Goal: Transaction & Acquisition: Purchase product/service

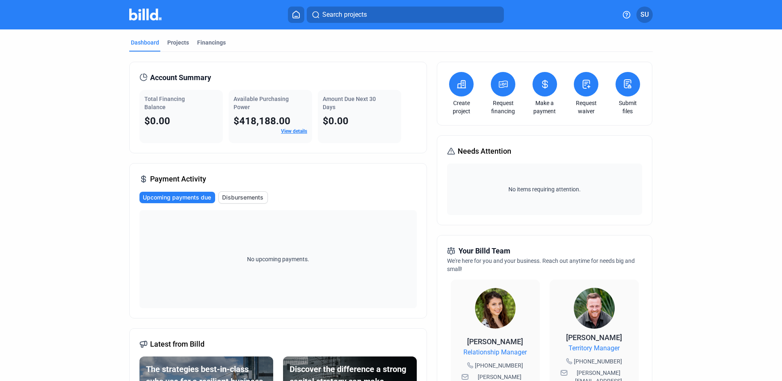
click at [504, 90] on button at bounding box center [503, 84] width 25 height 25
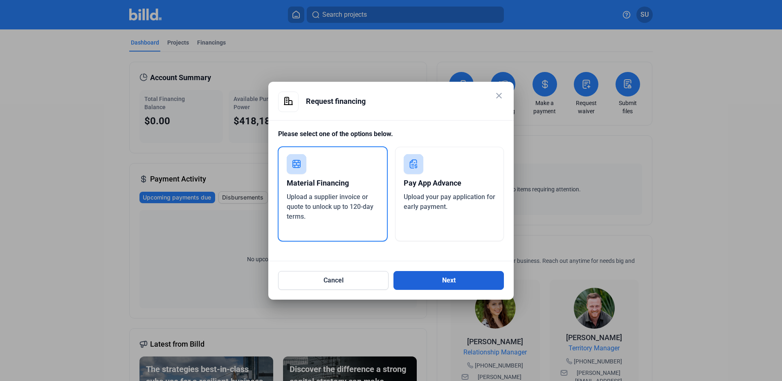
click at [433, 285] on button "Next" at bounding box center [448, 280] width 110 height 19
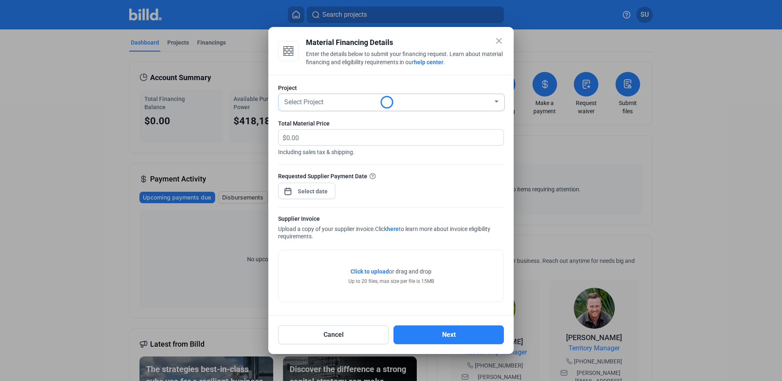
click at [323, 101] on span "Select Project" at bounding box center [303, 102] width 39 height 8
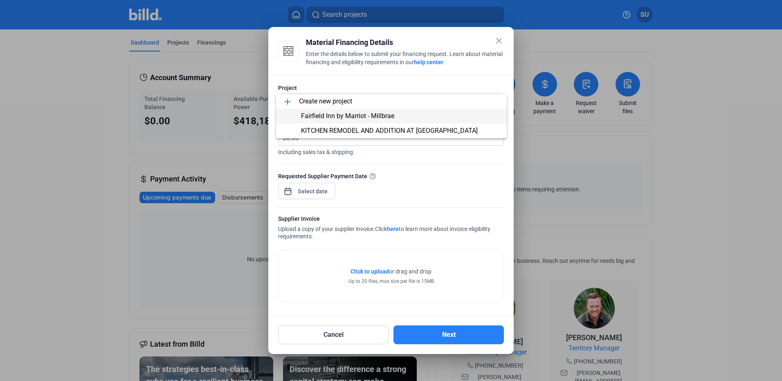
click at [333, 118] on span "Fairfield Inn by Marriot - Millbrae" at bounding box center [347, 116] width 93 height 8
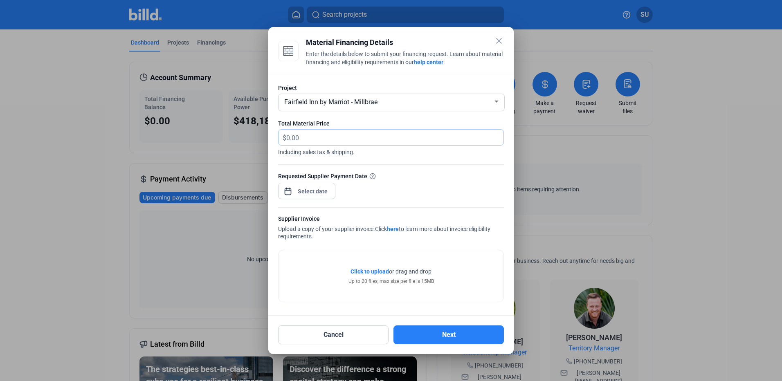
click at [312, 134] on input "text" at bounding box center [390, 138] width 208 height 16
type input "26,279.11"
click at [392, 162] on div at bounding box center [391, 160] width 226 height 8
click at [310, 197] on div at bounding box center [312, 191] width 35 height 15
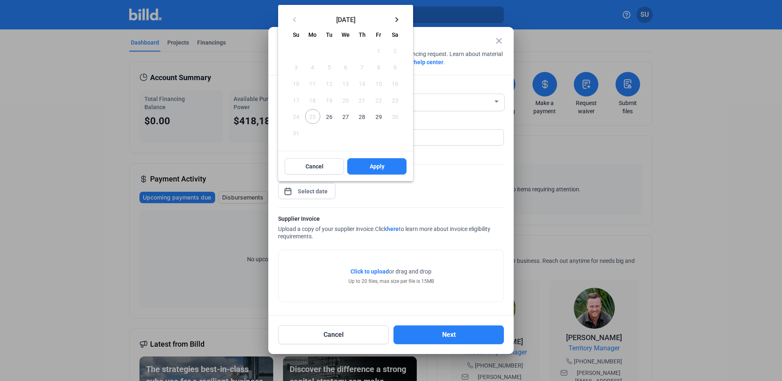
click at [316, 188] on div at bounding box center [391, 190] width 782 height 381
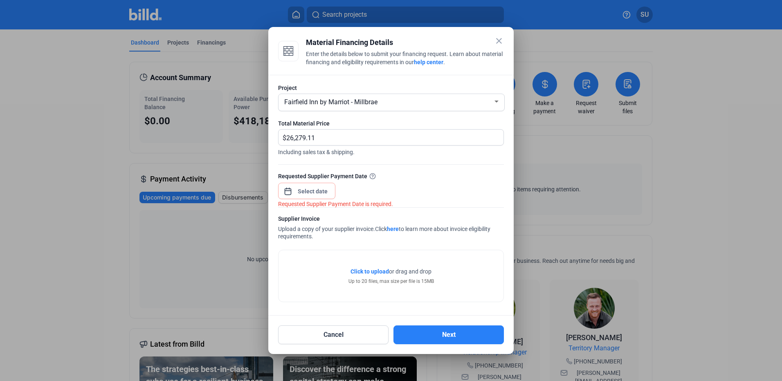
click at [393, 188] on div "Requested Supplier Payment Date Requested Supplier Payment Date is required." at bounding box center [391, 190] width 226 height 36
click at [337, 188] on div "Requested Supplier Payment Date Requested Supplier Payment Date is required." at bounding box center [391, 190] width 226 height 36
click at [317, 192] on div "close Material Financing Details Enter the details below to submit your financi…" at bounding box center [391, 190] width 782 height 381
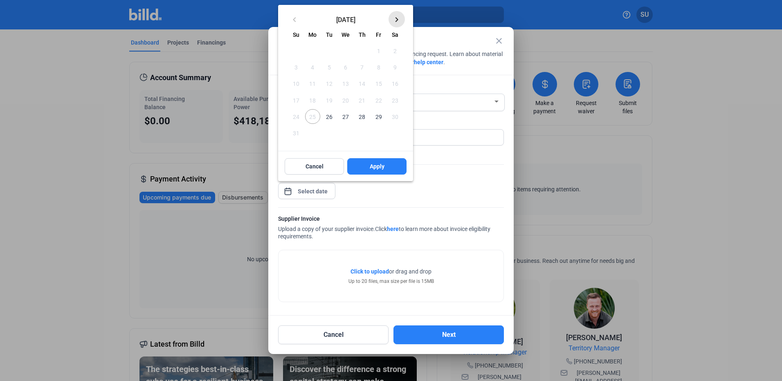
click at [395, 20] on mat-icon "keyboard_arrow_right" at bounding box center [397, 20] width 10 height 10
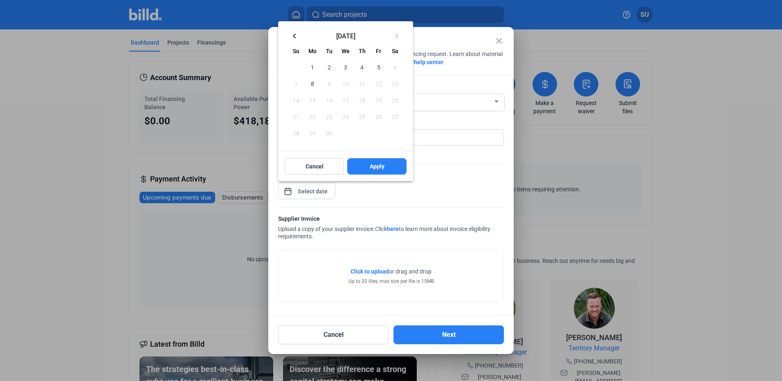
click at [329, 133] on span "30" at bounding box center [329, 133] width 15 height 15
click at [327, 170] on button "Cancel" at bounding box center [314, 166] width 59 height 16
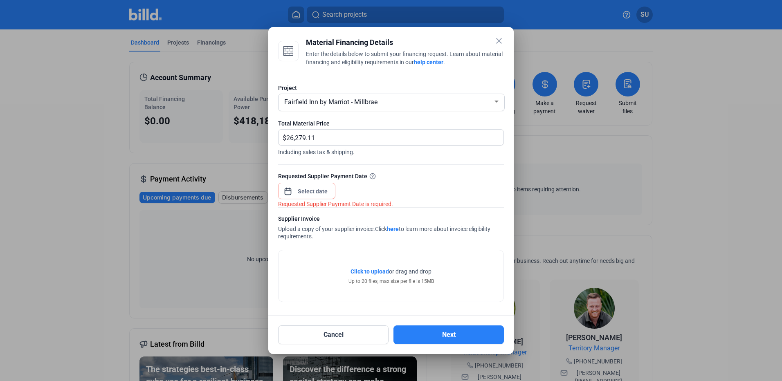
click at [407, 173] on div "Requested Supplier Payment Date" at bounding box center [391, 176] width 226 height 9
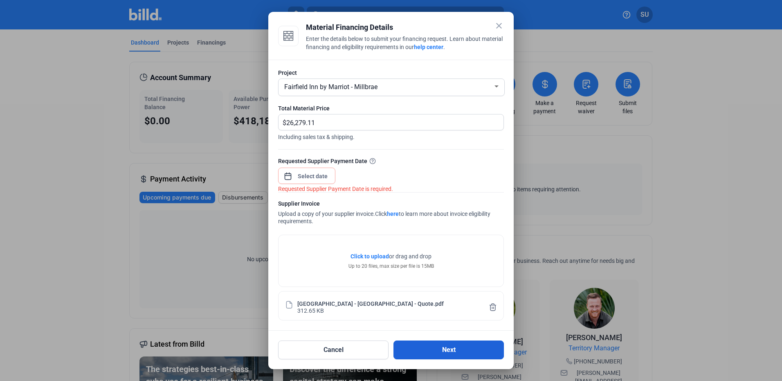
click at [454, 357] on button "Next" at bounding box center [448, 350] width 110 height 19
click at [453, 356] on button "Next" at bounding box center [448, 350] width 110 height 19
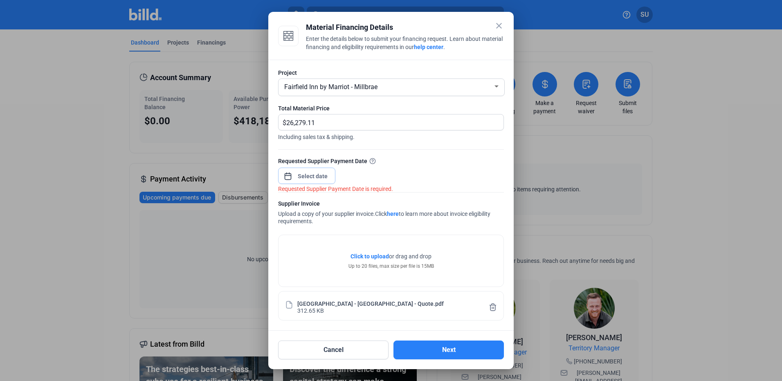
click at [312, 175] on div "close Material Financing Details Enter the details below to submit your financi…" at bounding box center [391, 190] width 782 height 381
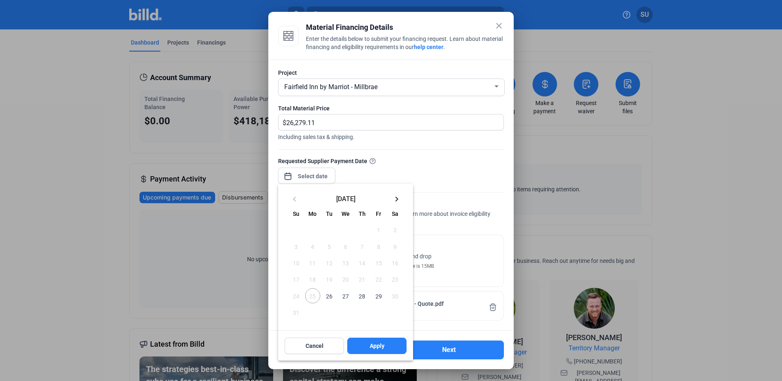
click at [395, 199] on mat-icon "keyboard_arrow_right" at bounding box center [397, 199] width 10 height 10
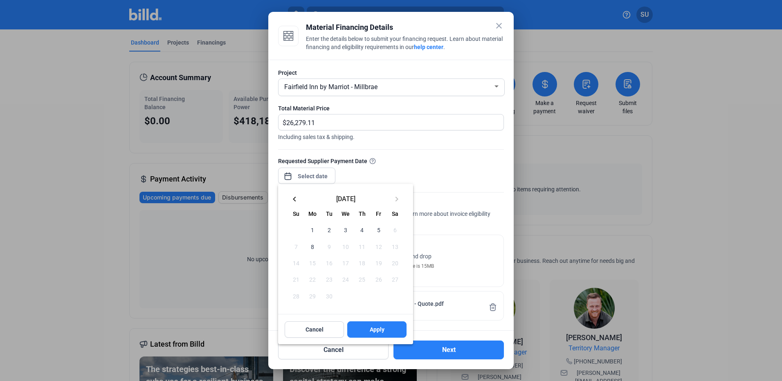
click at [314, 231] on span "1" at bounding box center [312, 229] width 15 height 15
click at [383, 326] on span "Apply" at bounding box center [377, 329] width 15 height 8
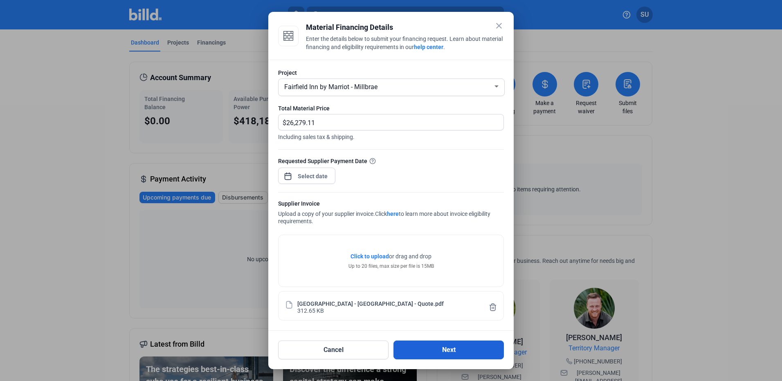
click at [435, 348] on button "Next" at bounding box center [448, 350] width 110 height 19
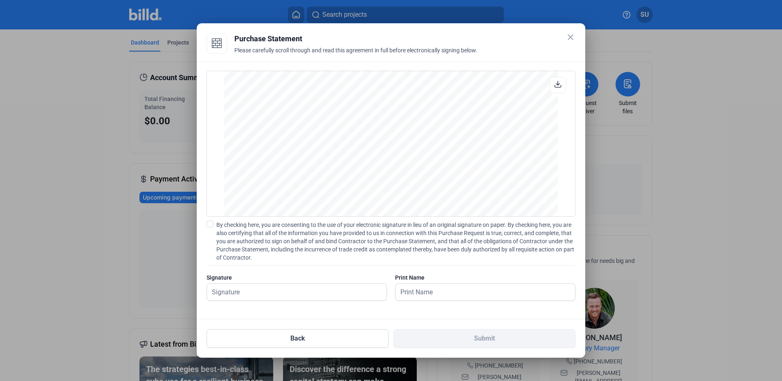
scroll to position [556, 0]
click at [397, 166] on span "___________________________________________________" at bounding box center [378, 165] width 155 height 5
drag, startPoint x: 308, startPoint y: 163, endPoint x: 458, endPoint y: 165, distance: 150.1
click at [458, 165] on div "Page 1 of [GEOGRAPHIC_DATA][STREET_ADDRESS][PERSON_NAME] 800-610-3456 or [PHONE…" at bounding box center [391, 126] width 334 height 432
drag, startPoint x: 458, startPoint y: 165, endPoint x: 364, endPoint y: 172, distance: 94.7
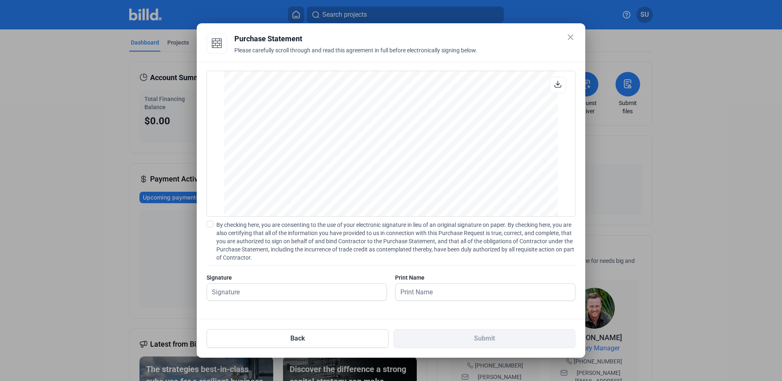
click at [372, 170] on div "Page 1 of [GEOGRAPHIC_DATA][STREET_ADDRESS][PERSON_NAME] 800-610-3456 or [PHONE…" at bounding box center [391, 126] width 334 height 432
drag, startPoint x: 300, startPoint y: 165, endPoint x: 453, endPoint y: 164, distance: 153.3
click at [453, 164] on div "Page 1 of [GEOGRAPHIC_DATA][STREET_ADDRESS][PERSON_NAME] 800-610-3456 or [PHONE…" at bounding box center [391, 126] width 334 height 432
drag, startPoint x: 453, startPoint y: 164, endPoint x: 426, endPoint y: 175, distance: 29.8
click at [426, 175] on span "___________________________________________________" at bounding box center [378, 176] width 155 height 5
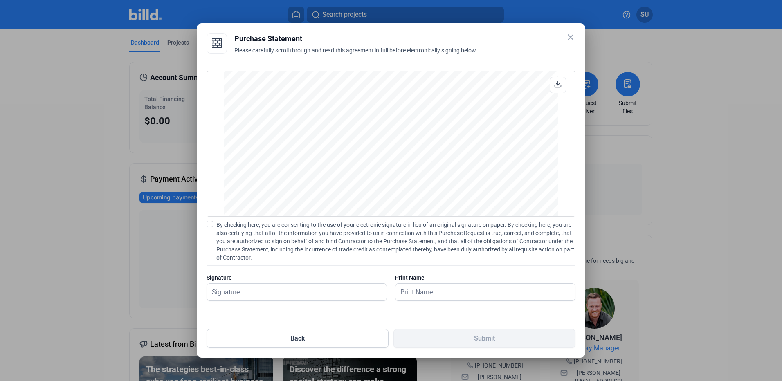
drag, startPoint x: 298, startPoint y: 175, endPoint x: 457, endPoint y: 177, distance: 158.2
click at [457, 177] on div "Page 1 of [GEOGRAPHIC_DATA][STREET_ADDRESS][PERSON_NAME] 800-610-3456 or [PHONE…" at bounding box center [391, 126] width 334 height 432
click at [449, 185] on div "Page 1 of [GEOGRAPHIC_DATA][STREET_ADDRESS][PERSON_NAME] 800-610-3456 or [PHONE…" at bounding box center [391, 126] width 334 height 432
drag, startPoint x: 453, startPoint y: 176, endPoint x: 301, endPoint y: 177, distance: 152.1
click at [301, 177] on div "Page 1 of [GEOGRAPHIC_DATA][STREET_ADDRESS][PERSON_NAME] 800-610-3456 or [PHONE…" at bounding box center [391, 126] width 334 height 432
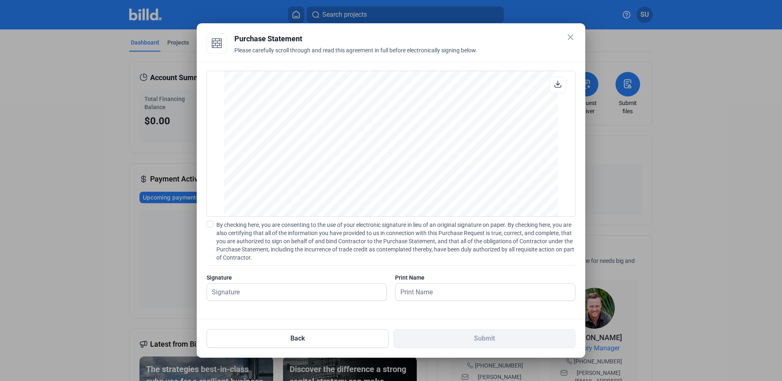
drag, startPoint x: 302, startPoint y: 177, endPoint x: 327, endPoint y: 199, distance: 33.0
click at [327, 199] on div "Page 1 of [GEOGRAPHIC_DATA][STREET_ADDRESS][PERSON_NAME] 800-610-3456 or [PHONE…" at bounding box center [391, 126] width 334 height 432
click at [263, 291] on input "text" at bounding box center [292, 292] width 170 height 17
click at [212, 225] on span at bounding box center [209, 224] width 7 height 7
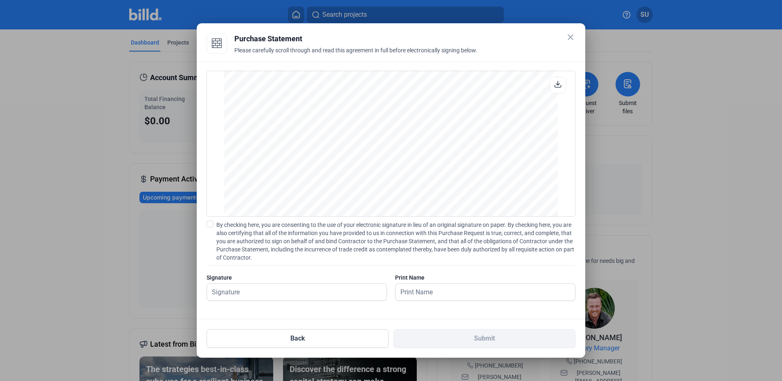
click at [0, 0] on input "By checking here, you are consenting to the use of your electronic signature in…" at bounding box center [0, 0] width 0 height 0
click at [228, 294] on input "text" at bounding box center [292, 292] width 170 height 17
type input "[PERSON_NAME]"
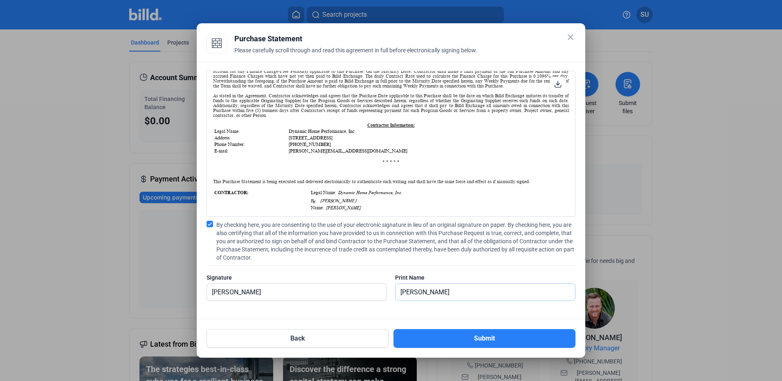
scroll to position [188, 0]
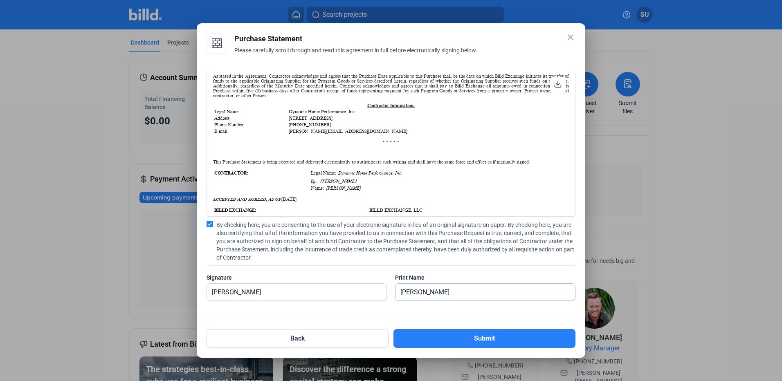
type input "[PERSON_NAME]"
click at [225, 297] on input "[PERSON_NAME]" at bounding box center [292, 292] width 170 height 17
click at [227, 294] on input "[PERSON_NAME]" at bounding box center [296, 292] width 179 height 17
type input "[PERSON_NAME]"
drag, startPoint x: 310, startPoint y: 200, endPoint x: 317, endPoint y: 201, distance: 7.1
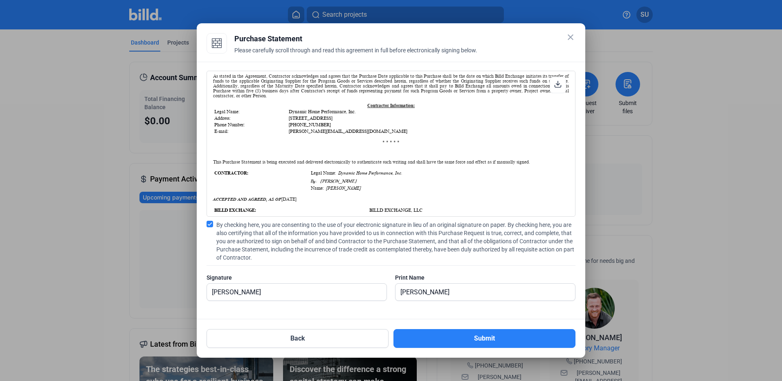
click at [310, 200] on div "ACCEPTED AND AGREED, AS OF [DATE]" at bounding box center [391, 199] width 356 height 5
click at [517, 344] on button "Submit" at bounding box center [484, 338] width 182 height 19
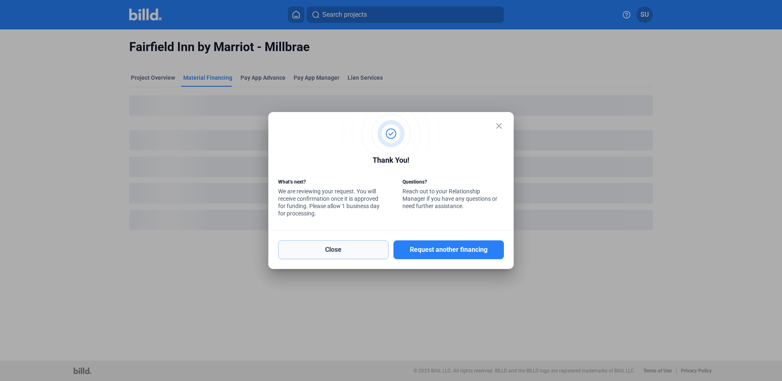
click at [343, 250] on button "Close" at bounding box center [333, 249] width 110 height 19
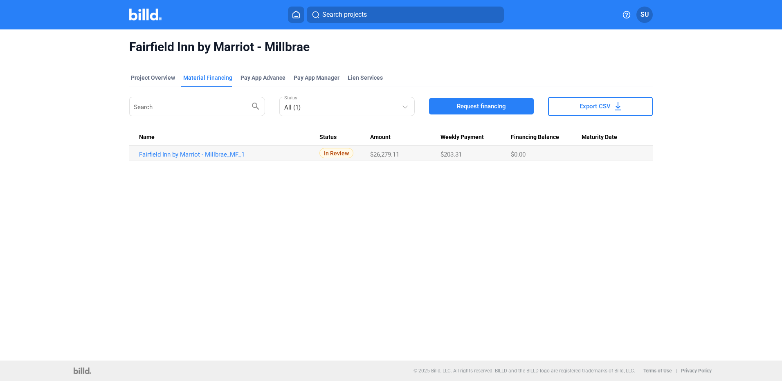
click at [57, 194] on div "[GEOGRAPHIC_DATA] by Marriot - Millbrae Project Overview Material Financing Pay…" at bounding box center [391, 194] width 782 height 331
click at [217, 154] on link "Fairfield Inn by Marriot - Millbrae_MF_1" at bounding box center [229, 154] width 180 height 7
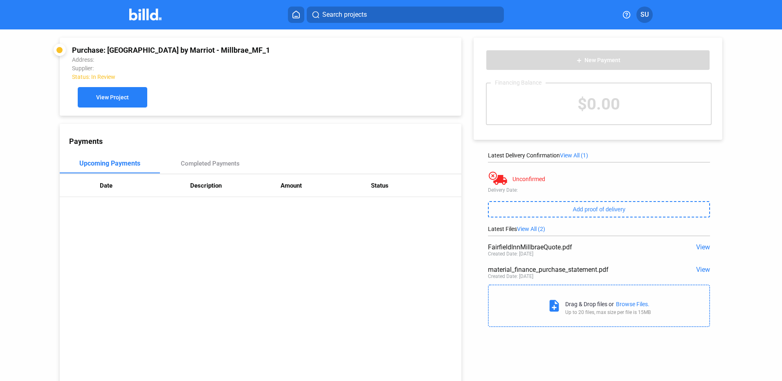
click at [112, 99] on span "View Project" at bounding box center [112, 97] width 33 height 7
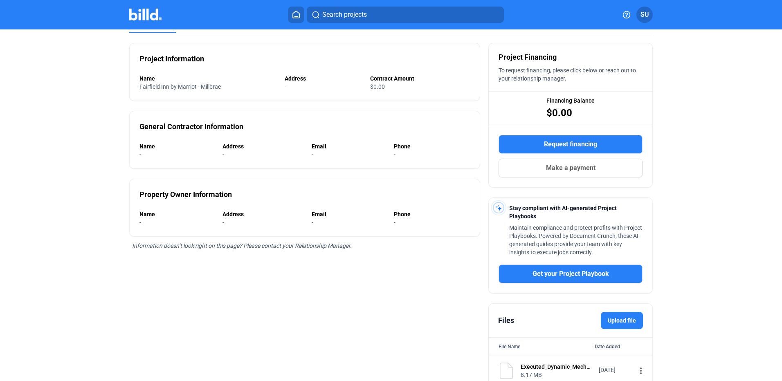
scroll to position [90, 0]
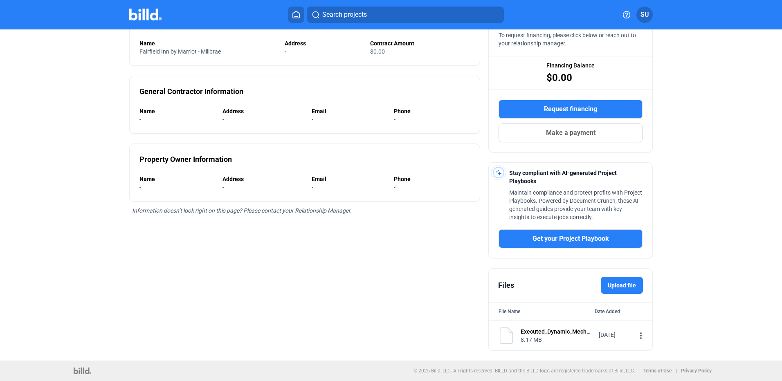
click at [636, 334] on mat-icon "more_vert" at bounding box center [641, 336] width 10 height 10
click at [648, 353] on div "View" at bounding box center [687, 351] width 101 height 20
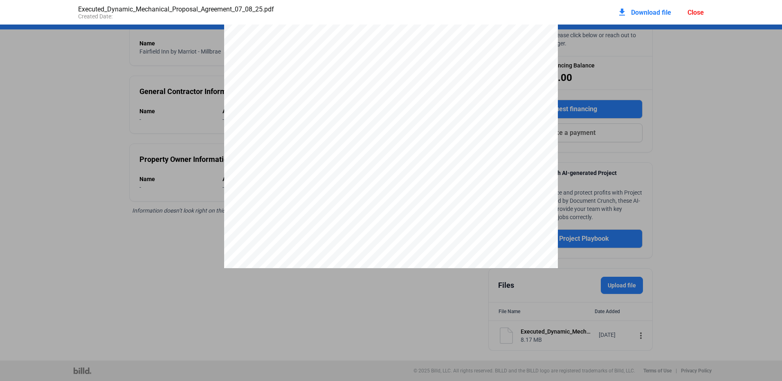
scroll to position [1068, 0]
click at [147, 291] on pdf-viewer at bounding box center [391, 177] width 782 height 305
drag, startPoint x: 148, startPoint y: 289, endPoint x: 491, endPoint y: 219, distance: 349.8
click at [153, 286] on pdf-viewer at bounding box center [391, 177] width 782 height 305
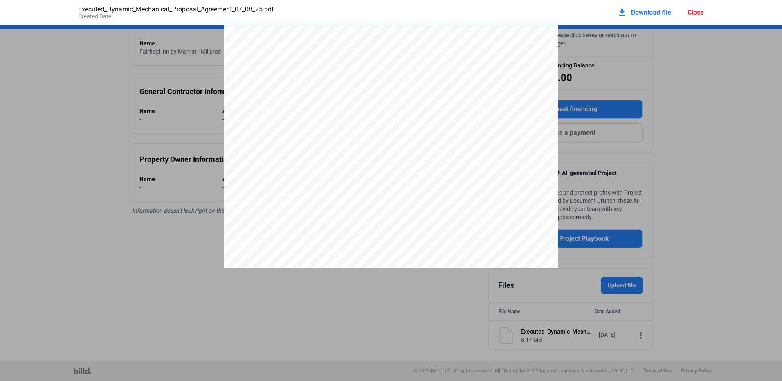
drag, startPoint x: 722, startPoint y: 181, endPoint x: 664, endPoint y: 201, distance: 62.2
click at [695, 10] on div "Close" at bounding box center [695, 13] width 16 height 8
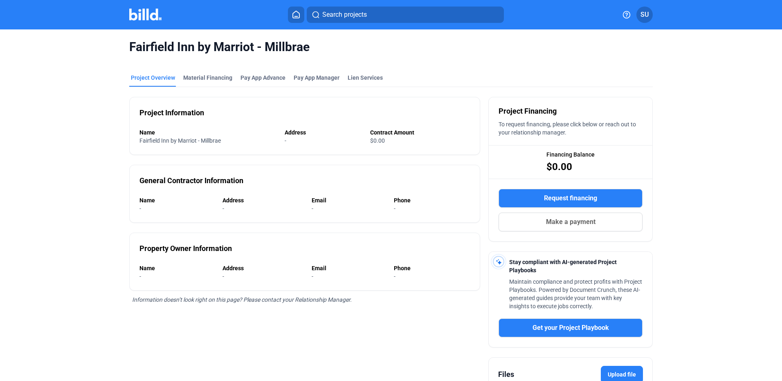
drag, startPoint x: 108, startPoint y: 158, endPoint x: 477, endPoint y: 160, distance: 369.6
click at [477, 160] on div "[GEOGRAPHIC_DATA] by Marriot - Millbrae Project Overview Material Financing Pay…" at bounding box center [391, 239] width 657 height 420
click at [110, 239] on div "[GEOGRAPHIC_DATA] by Marriot - Millbrae Project Overview Material Financing Pay…" at bounding box center [391, 239] width 657 height 420
